Goal: Task Accomplishment & Management: Manage account settings

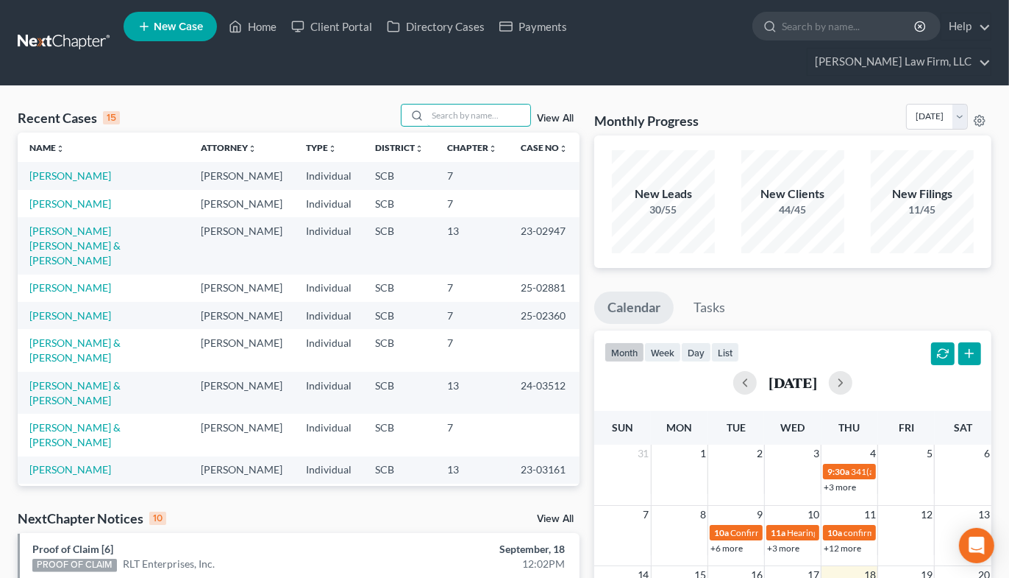
click at [446, 104] on input "search" at bounding box center [478, 114] width 103 height 21
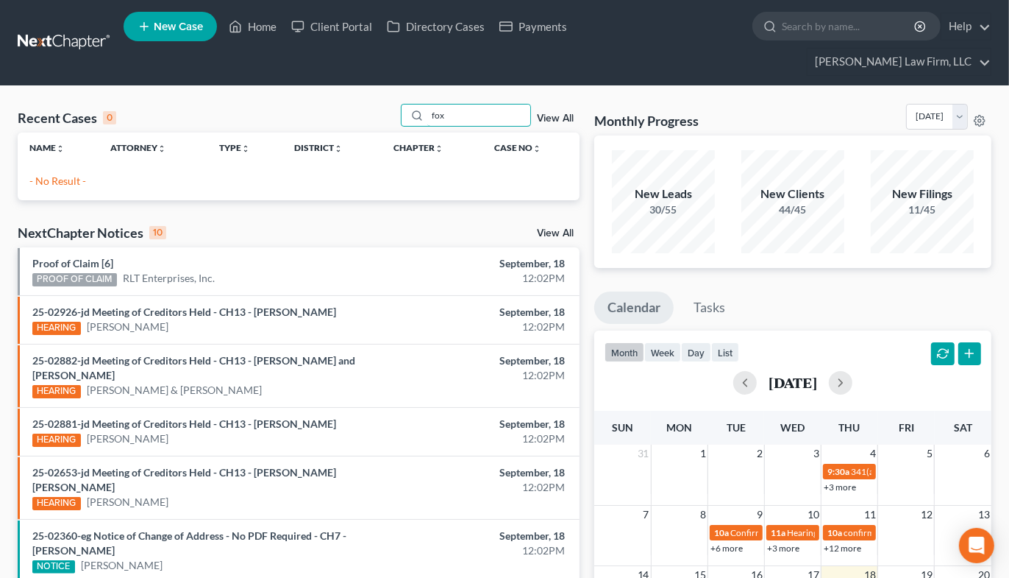
click at [494, 104] on input "fox" at bounding box center [478, 114] width 103 height 21
type input "a"
click at [475, 104] on input "scaf" at bounding box center [478, 114] width 103 height 21
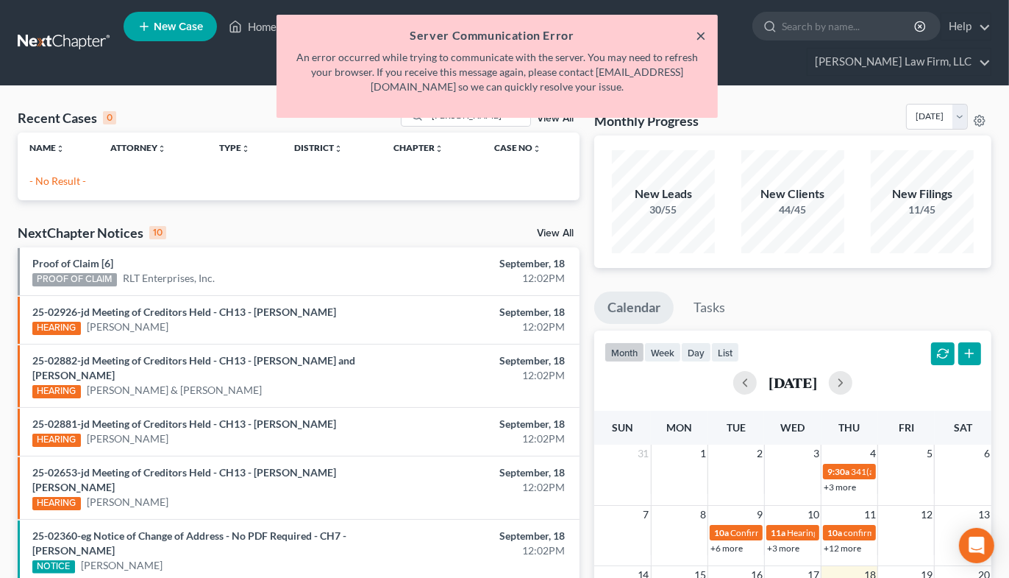
click at [706, 34] on button "×" at bounding box center [701, 35] width 10 height 18
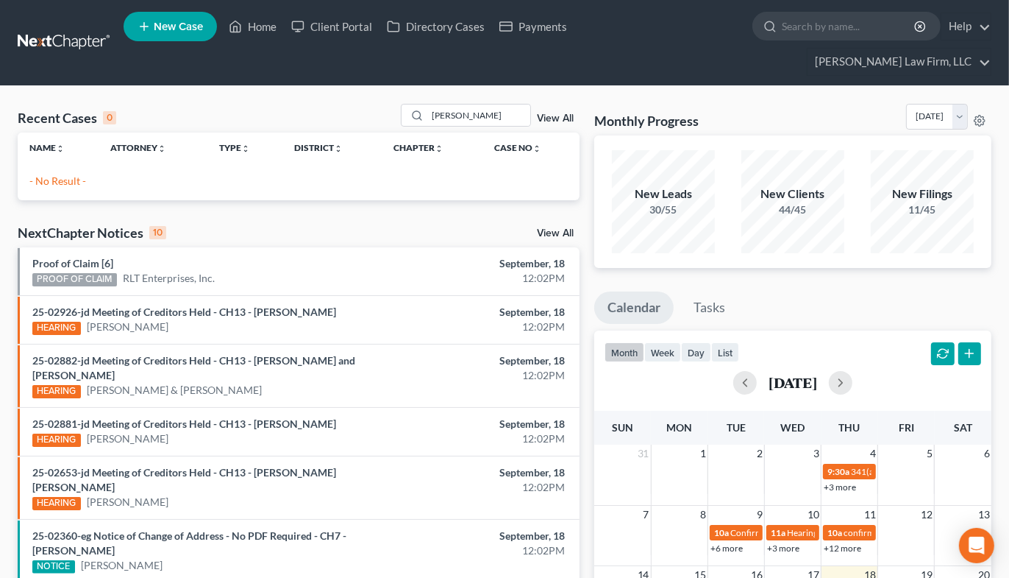
drag, startPoint x: 473, startPoint y: 67, endPoint x: 487, endPoint y: 79, distance: 18.8
click at [477, 86] on div "Recent Cases 0 [PERSON_NAME] View All Name unfold_more expand_more expand_less …" at bounding box center [504, 468] width 1009 height 764
click at [487, 104] on input "[PERSON_NAME]" at bounding box center [478, 114] width 103 height 21
click at [482, 104] on input "[PERSON_NAME]" at bounding box center [478, 114] width 103 height 21
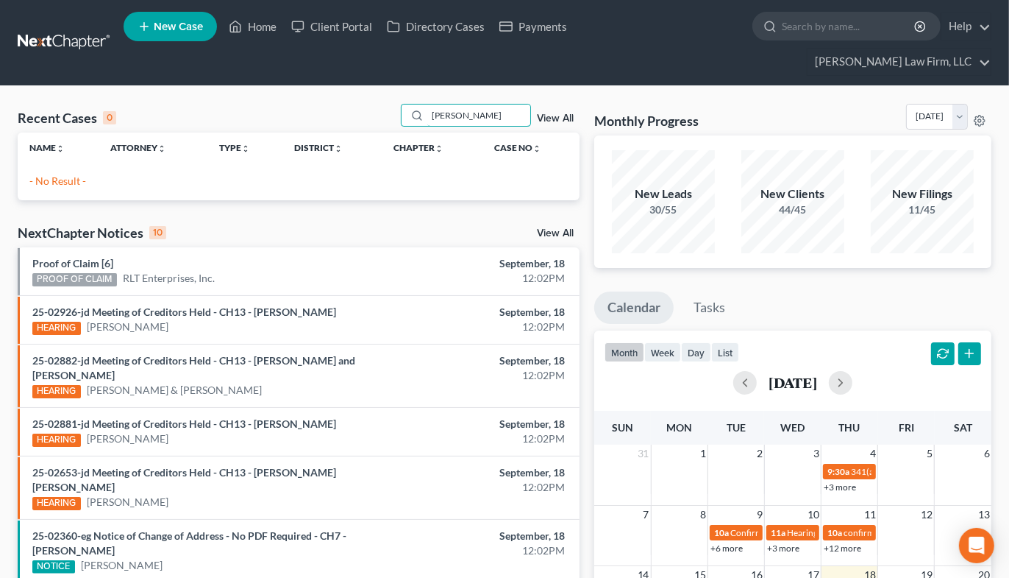
drag, startPoint x: 482, startPoint y: 96, endPoint x: 491, endPoint y: 96, distance: 8.8
click at [483, 104] on input "[PERSON_NAME]" at bounding box center [478, 114] width 103 height 21
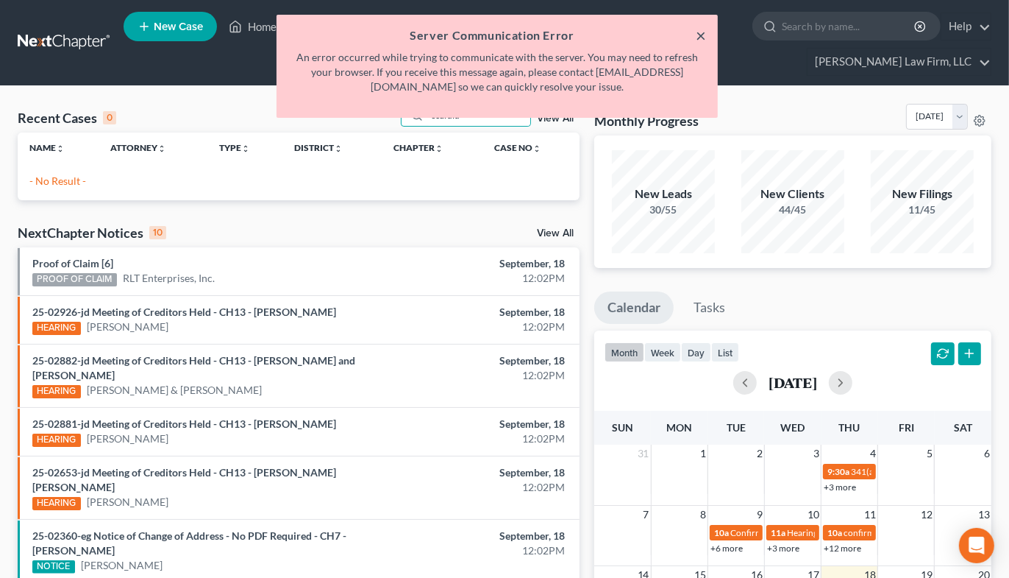
click at [699, 39] on button "×" at bounding box center [701, 35] width 10 height 18
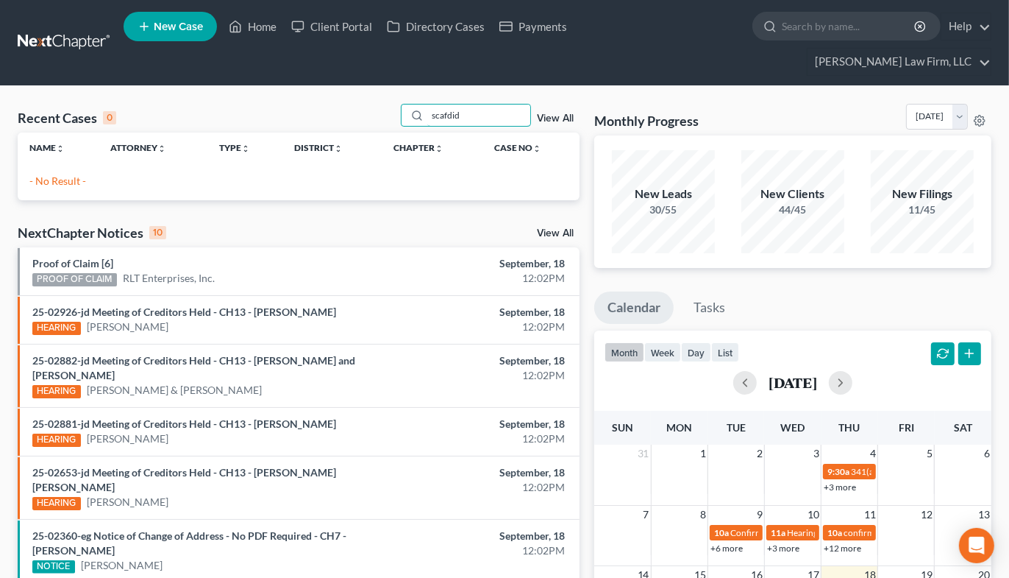
click at [502, 104] on input "scafdid" at bounding box center [478, 114] width 103 height 21
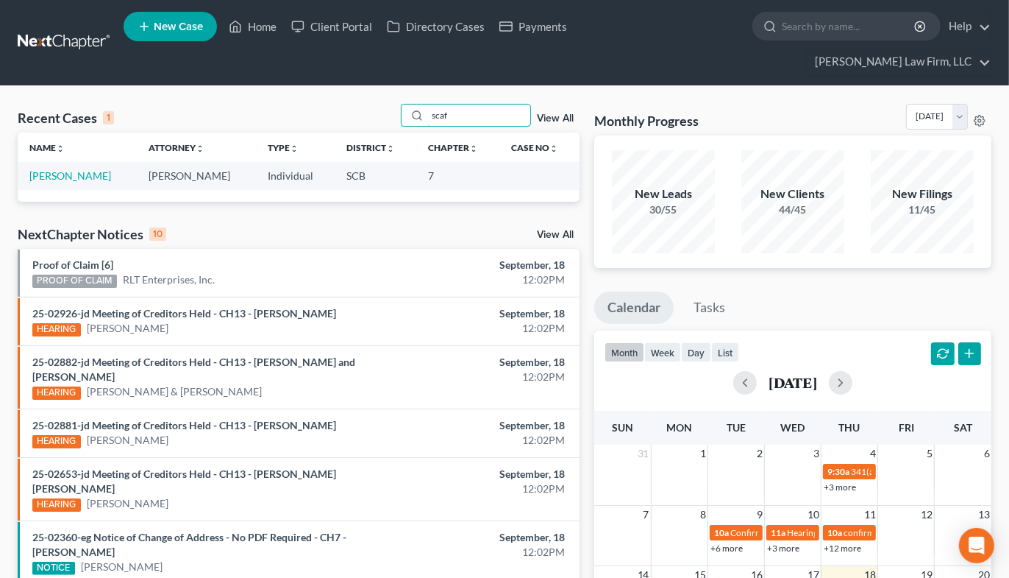
type input "scaf"
click at [46, 169] on link "[PERSON_NAME]" at bounding box center [70, 175] width 82 height 13
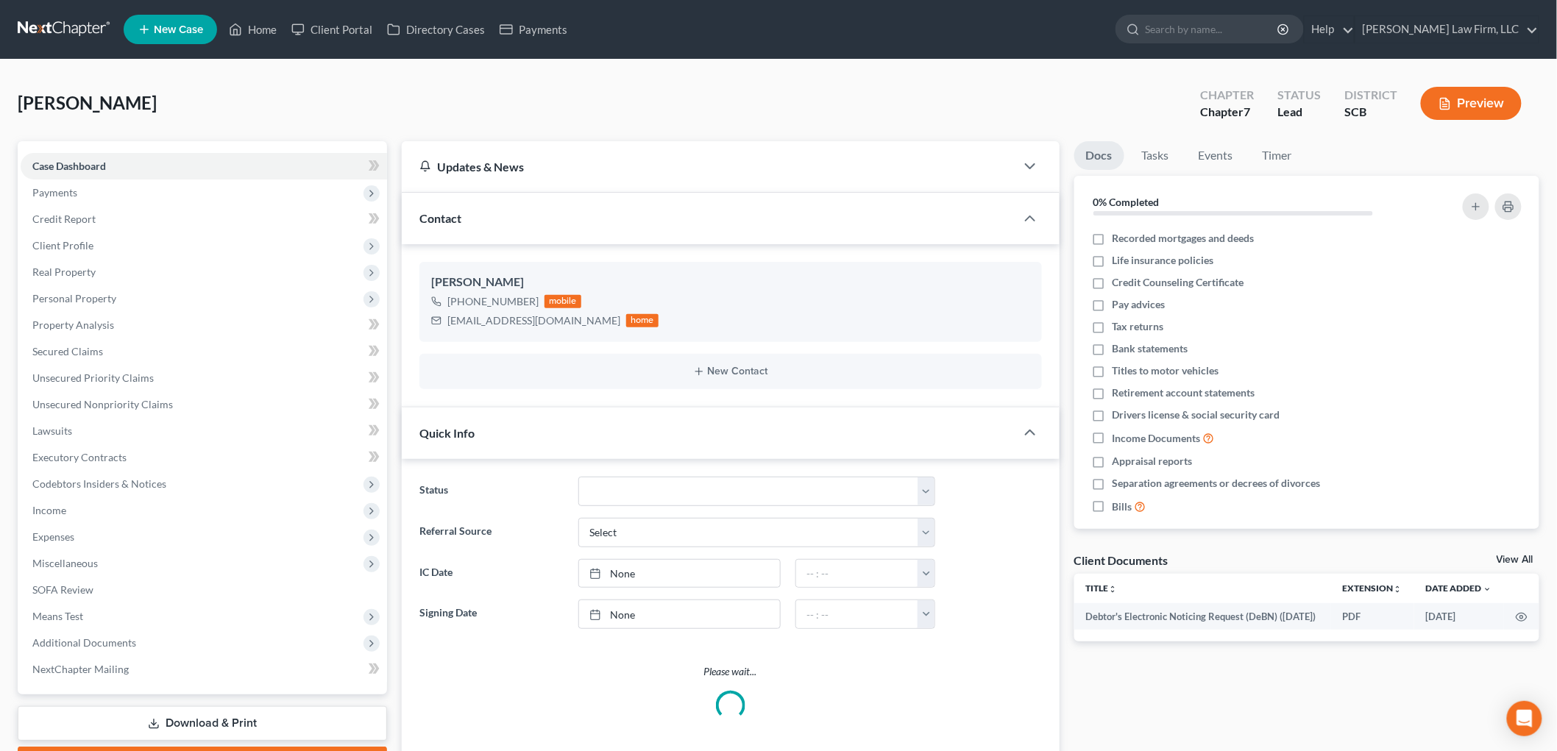
select select "2"
click at [103, 316] on link "Property Analysis" at bounding box center [204, 325] width 366 height 26
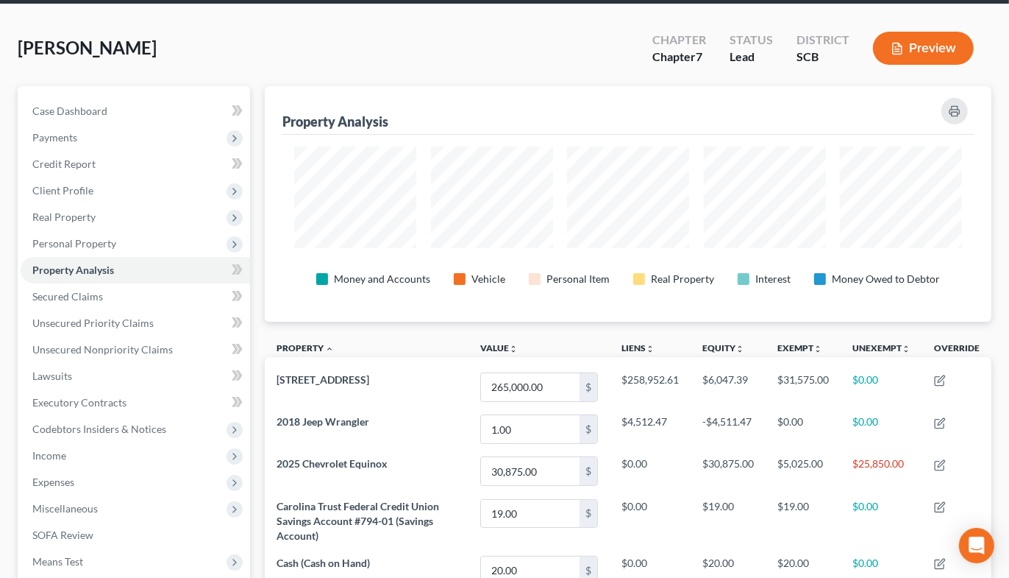
scroll to position [163, 0]
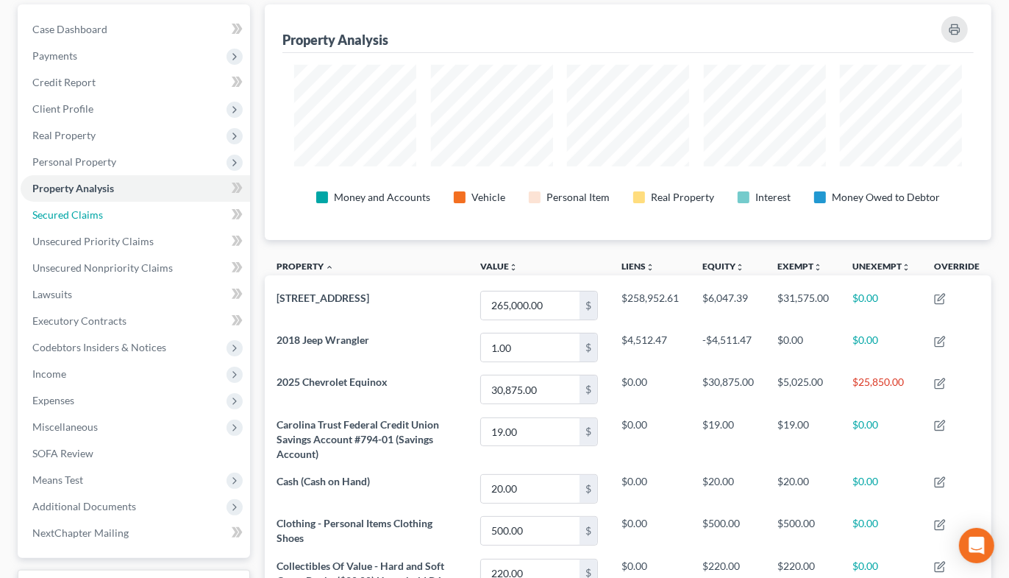
click at [96, 208] on span "Secured Claims" at bounding box center [67, 214] width 71 height 13
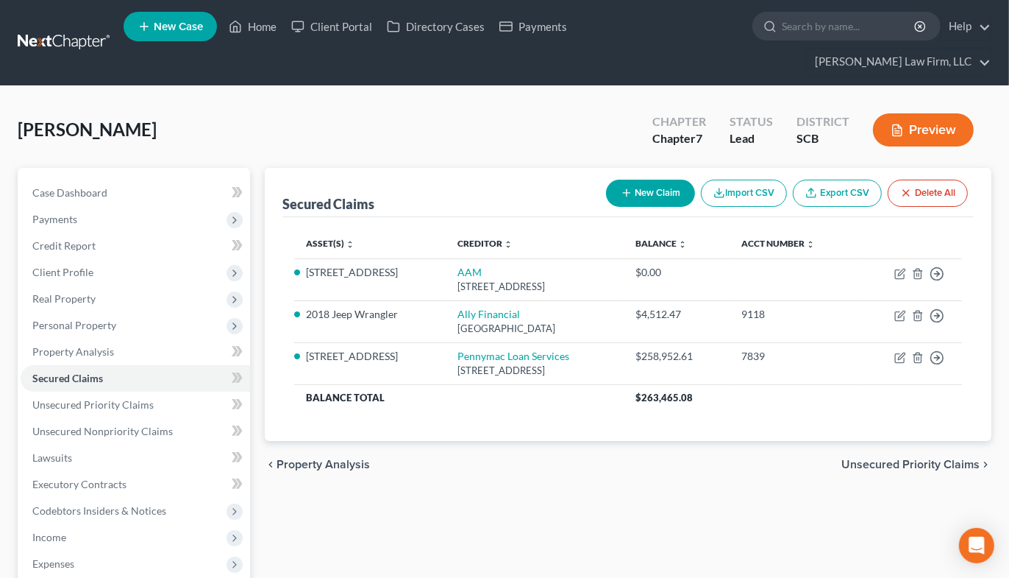
click at [77, 319] on span "Personal Property" at bounding box center [74, 325] width 84 height 13
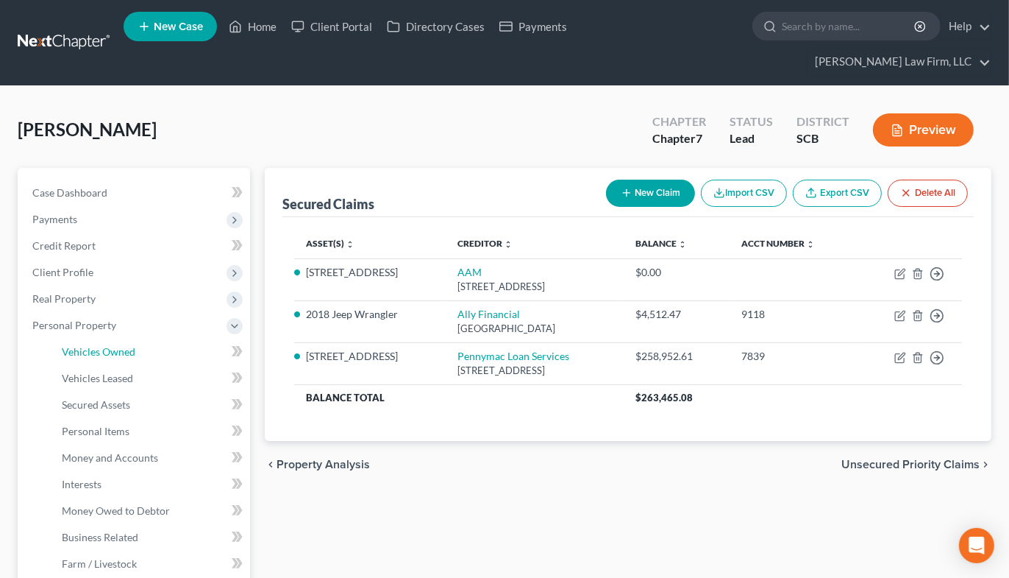
click at [83, 345] on span "Vehicles Owned" at bounding box center [99, 351] width 74 height 13
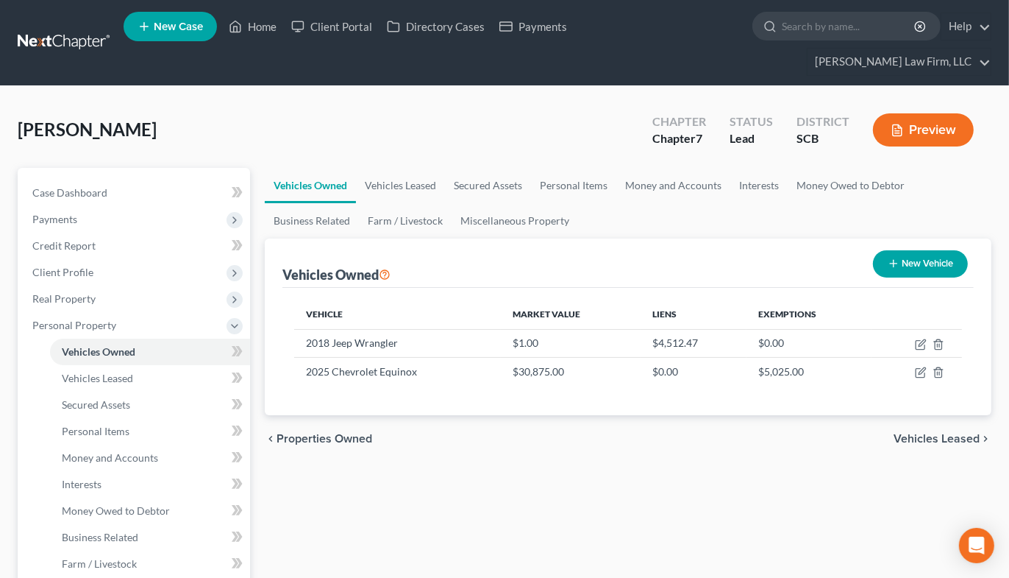
click at [920, 358] on td at bounding box center [917, 372] width 90 height 28
click at [921, 368] on icon "button" at bounding box center [922, 371] width 7 height 7
select select "0"
select select "1"
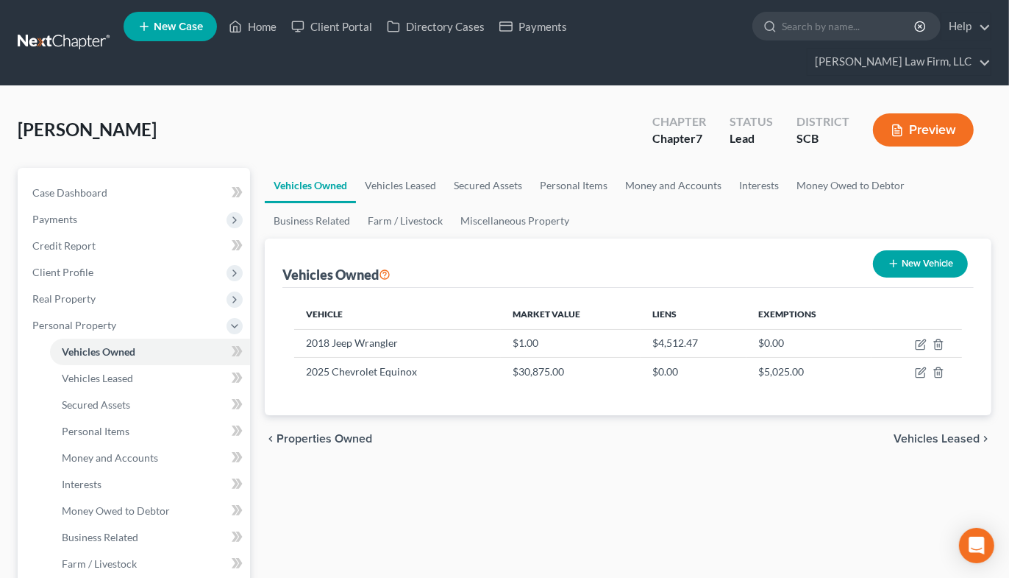
select select "0"
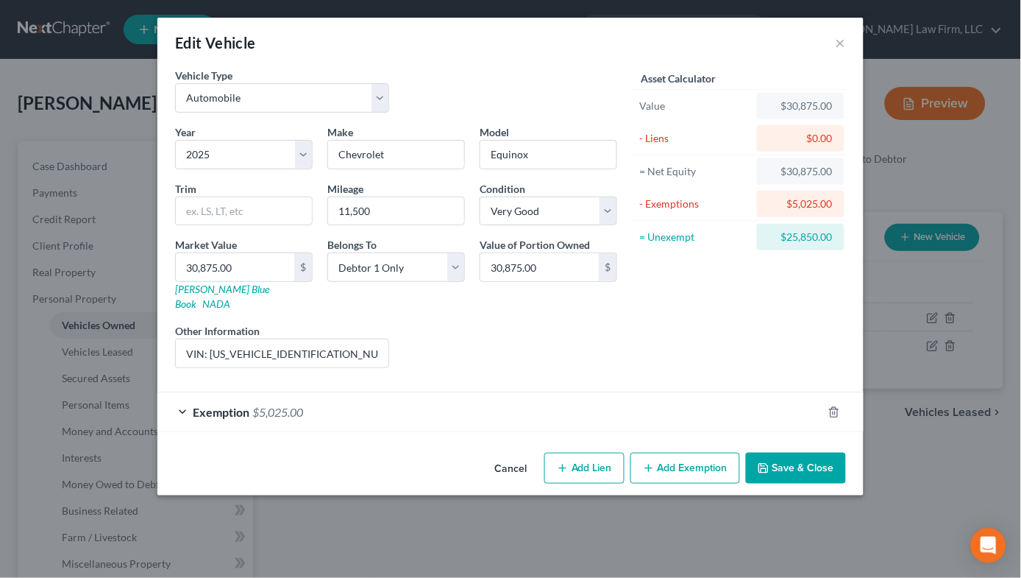
click at [785, 456] on button "Save & Close" at bounding box center [796, 467] width 100 height 31
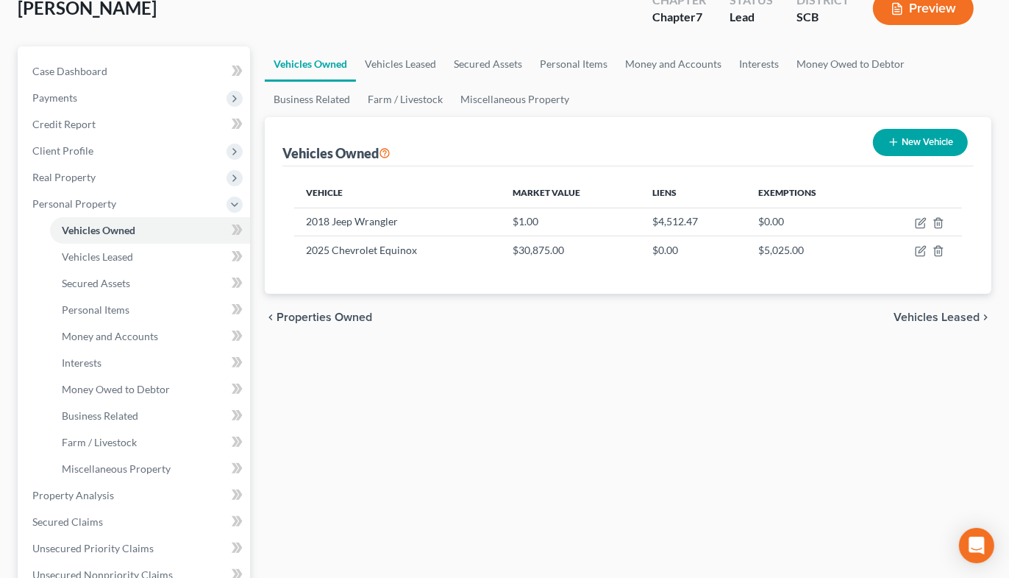
scroll to position [327, 0]
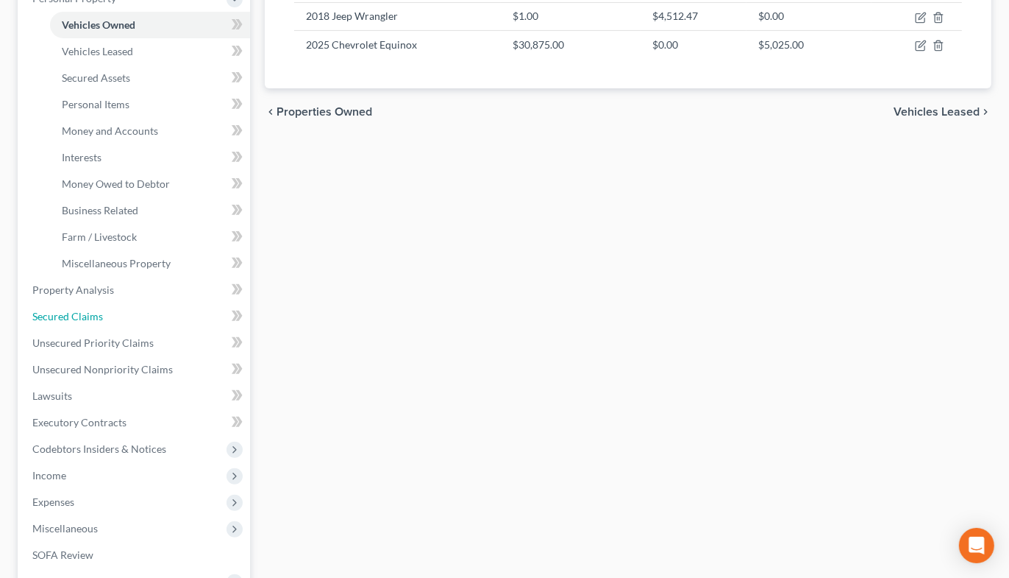
click at [74, 310] on span "Secured Claims" at bounding box center [67, 316] width 71 height 13
